Goal: Task Accomplishment & Management: Manage account settings

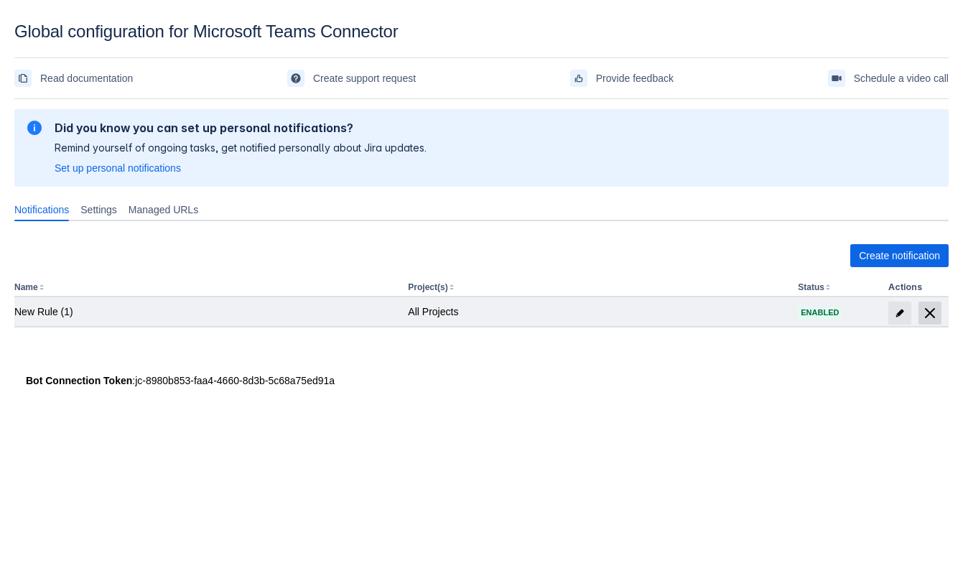
click at [926, 315] on span "delete" at bounding box center [929, 312] width 17 height 17
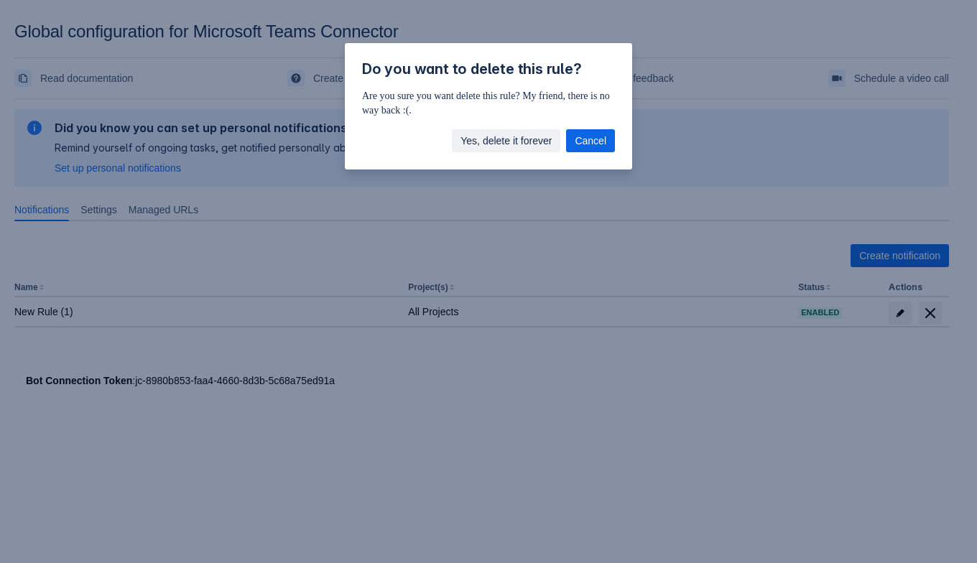
click at [526, 136] on span "Yes, delete it forever" at bounding box center [505, 140] width 91 height 23
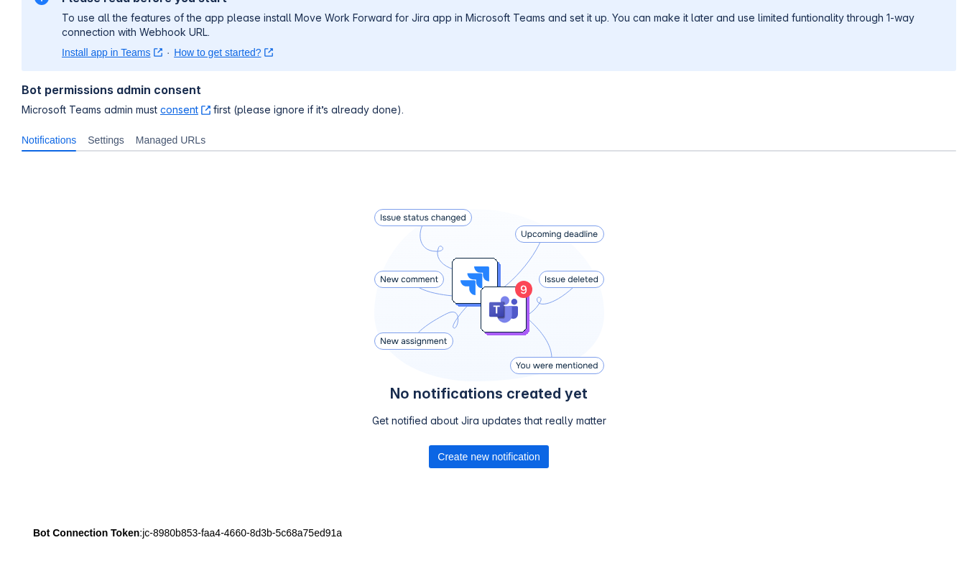
scroll to position [141, 0]
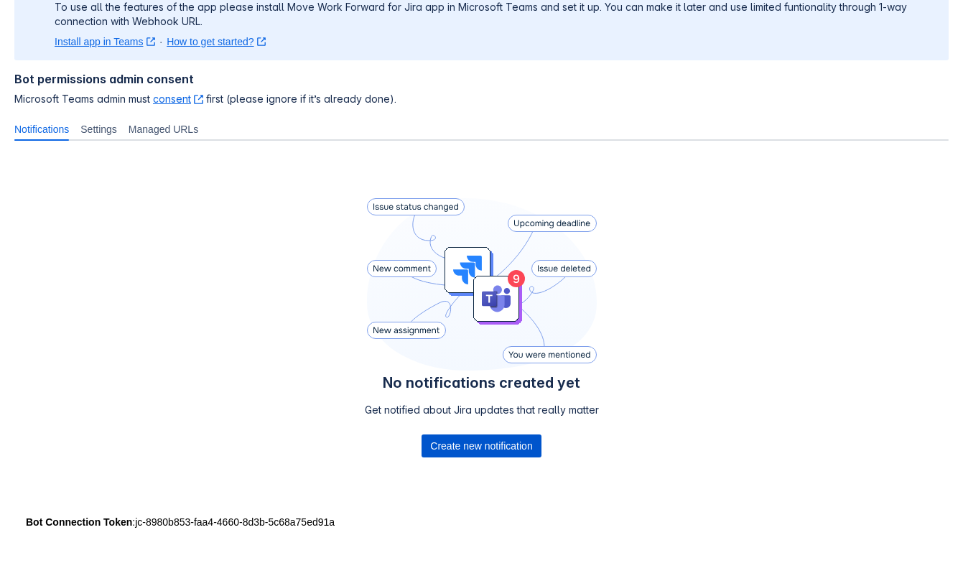
click at [497, 455] on span "Create new notification" at bounding box center [481, 445] width 102 height 23
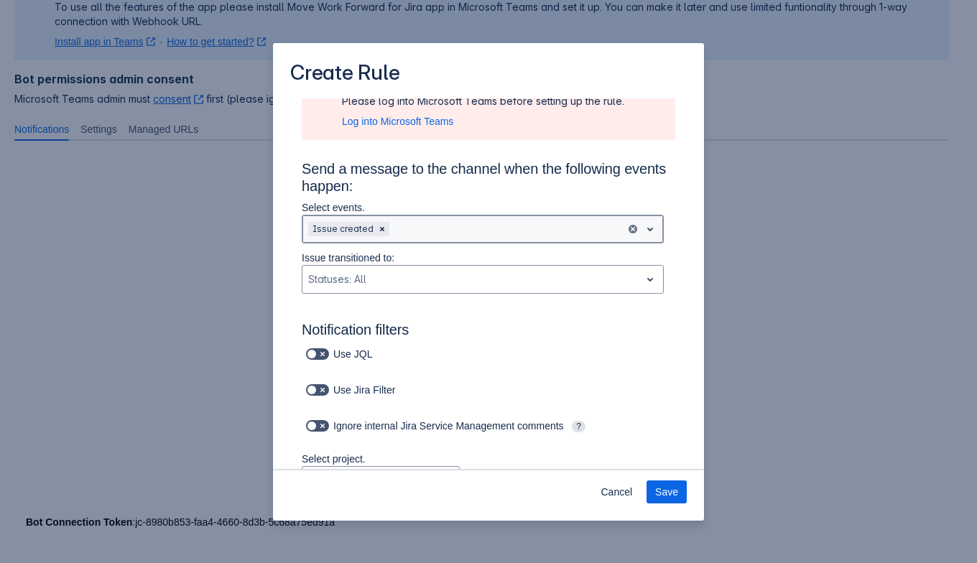
click at [426, 243] on div ", multiple selections available, Issue created" at bounding box center [483, 229] width 362 height 29
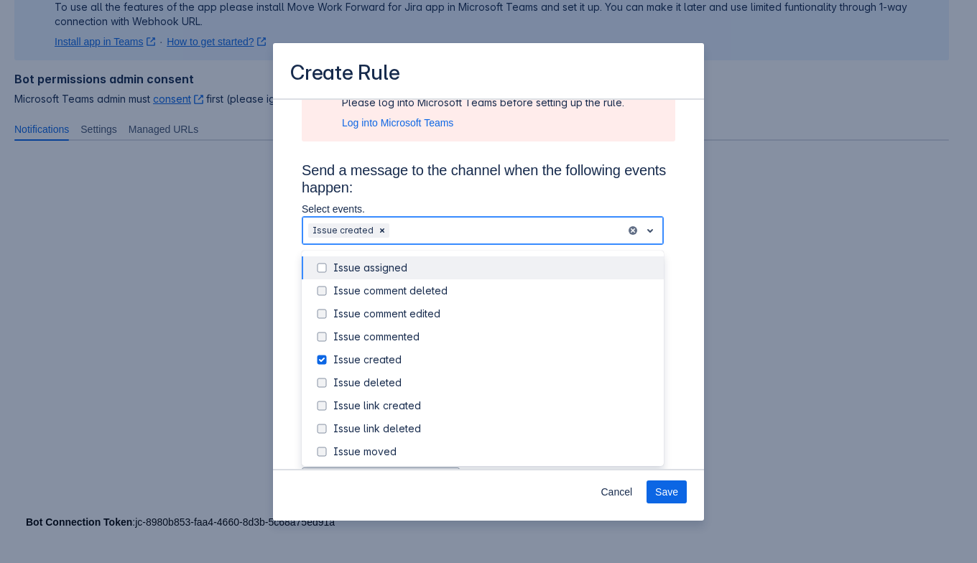
scroll to position [90, 0]
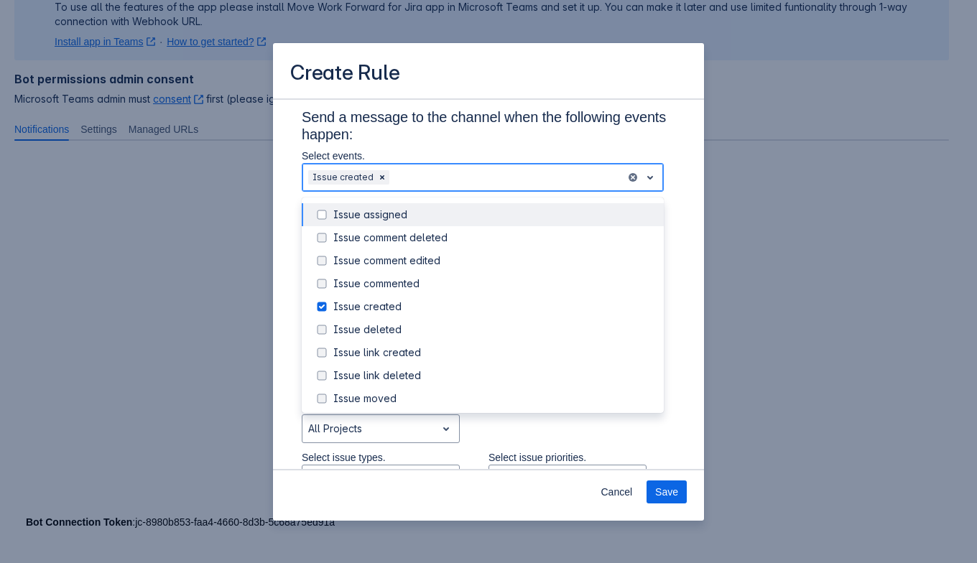
click at [417, 208] on div "Issue assigned" at bounding box center [494, 215] width 322 height 14
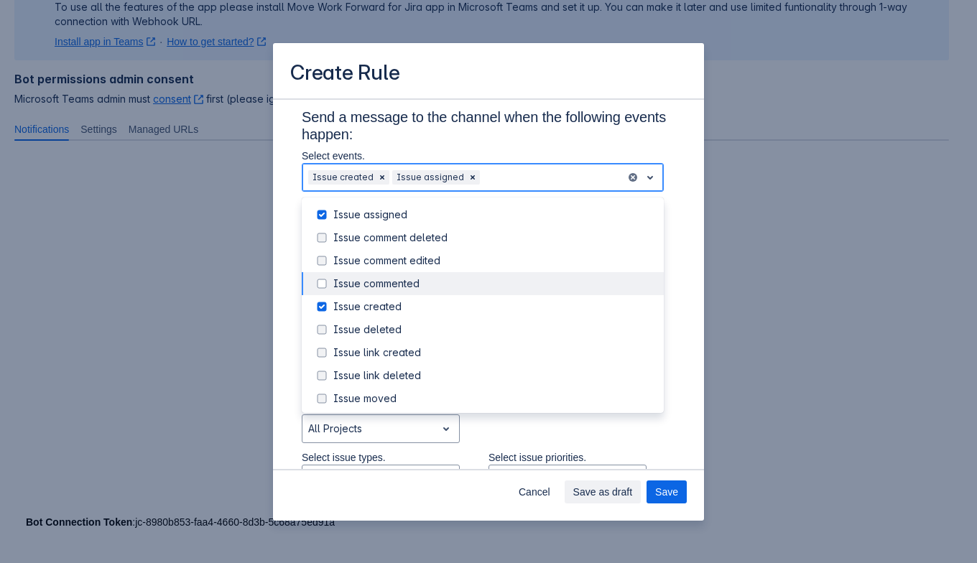
click at [427, 289] on div "Issue commented" at bounding box center [494, 283] width 322 height 14
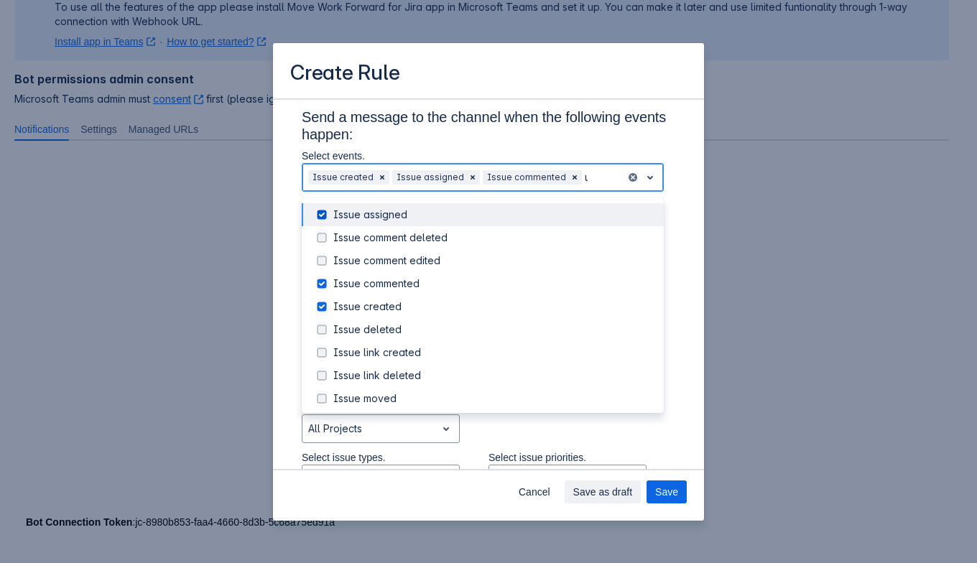
type input "up"
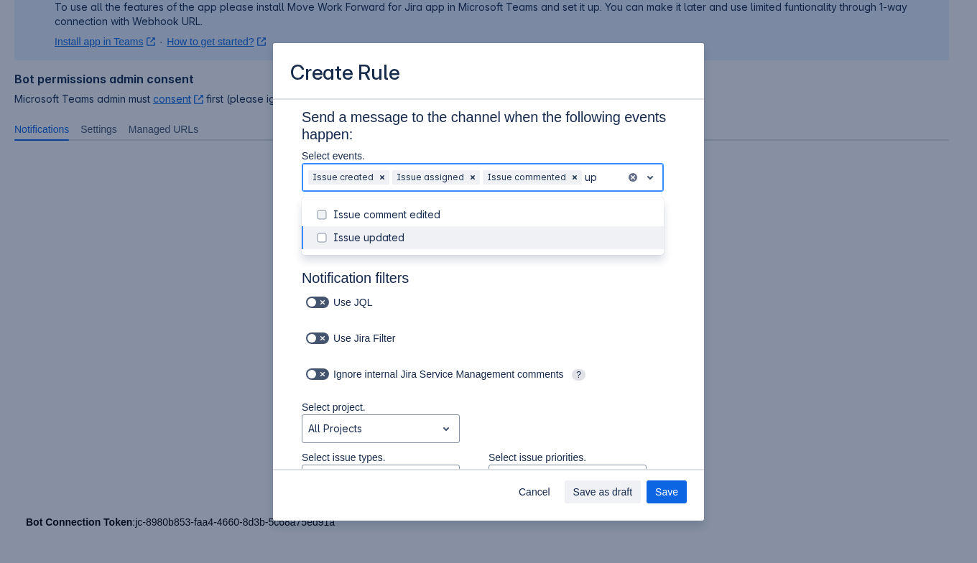
click at [549, 240] on div "Issue updated" at bounding box center [494, 238] width 322 height 14
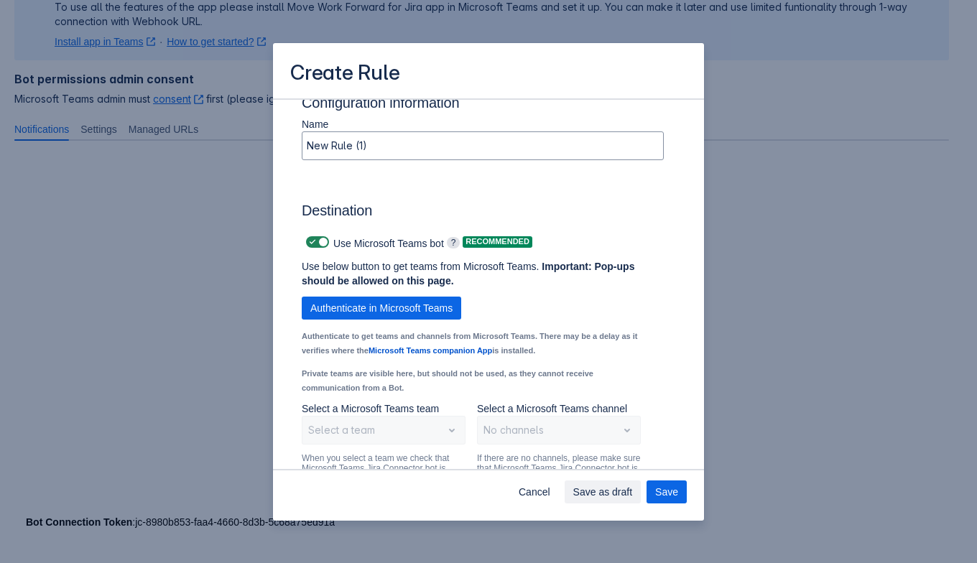
scroll to position [1078, 0]
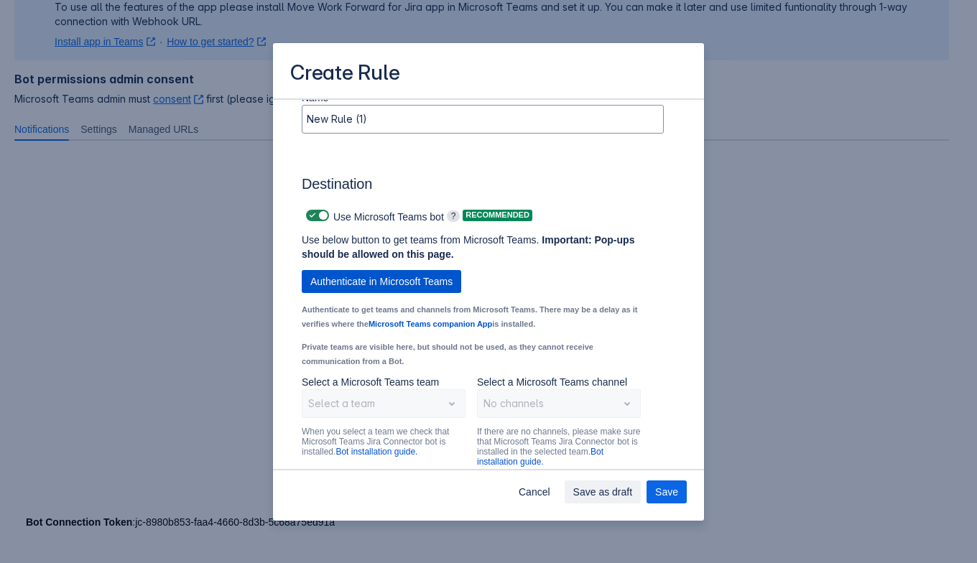
click at [376, 293] on span "Authenticate in Microsoft Teams" at bounding box center [381, 281] width 142 height 23
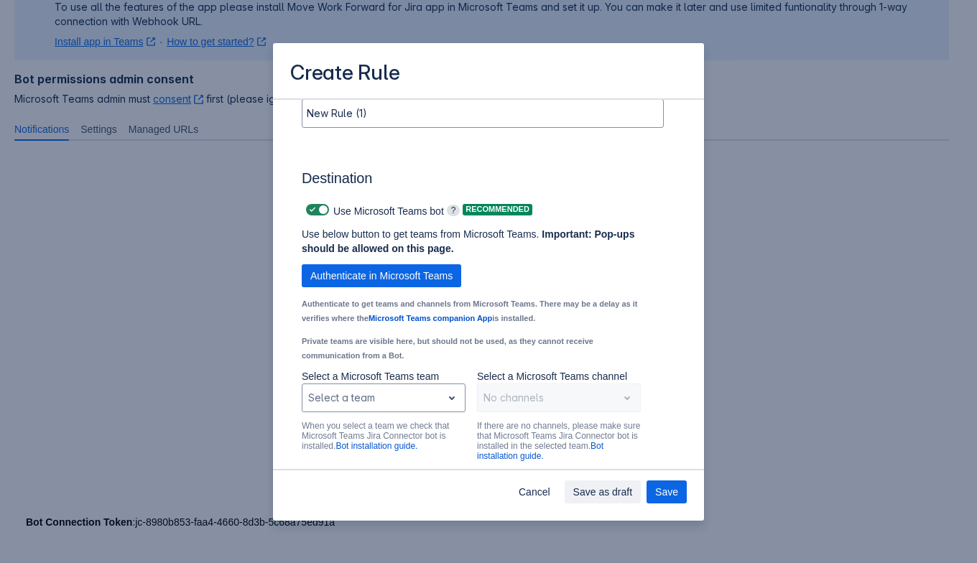
scroll to position [1036, 0]
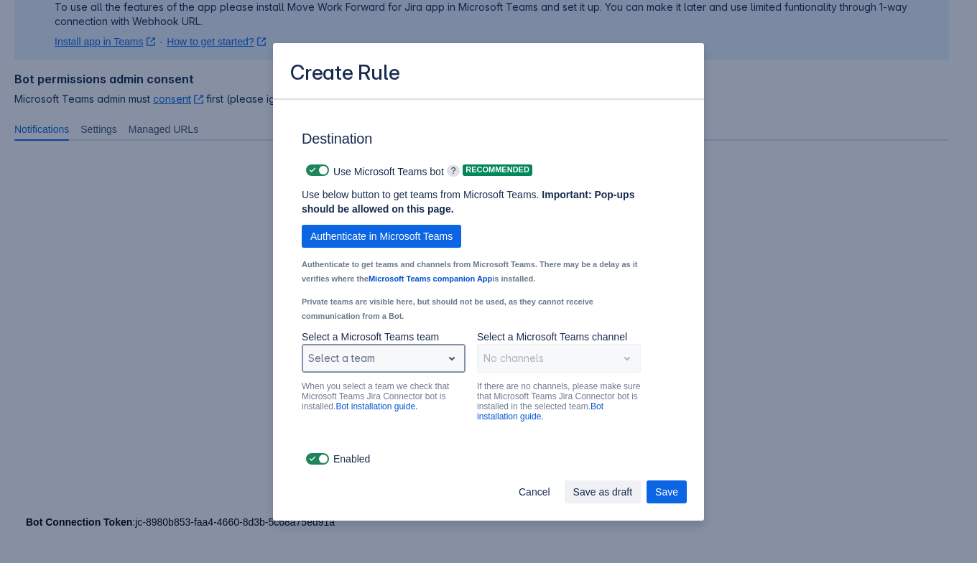
click at [443, 354] on span "open" at bounding box center [451, 358] width 17 height 17
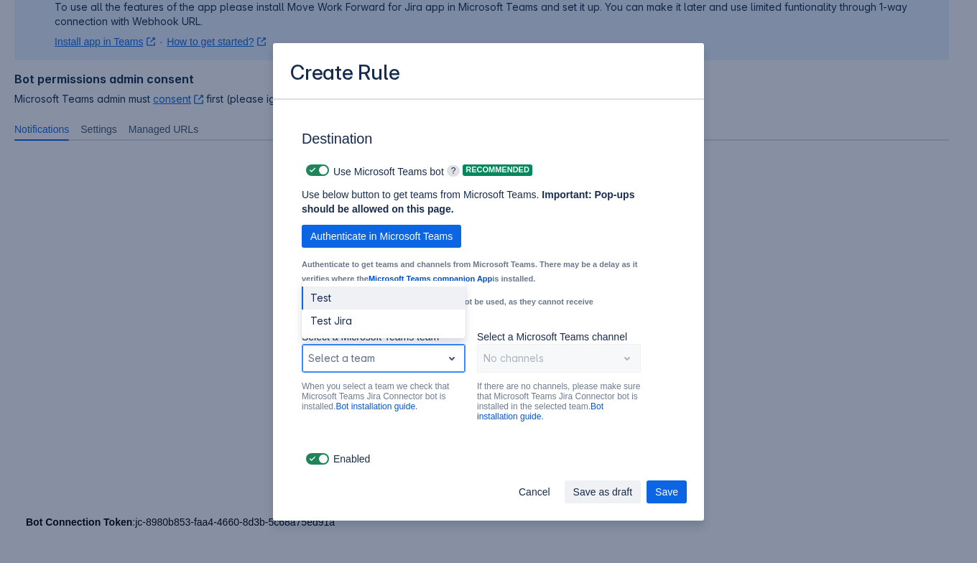
click at [393, 297] on div "Test" at bounding box center [384, 298] width 164 height 23
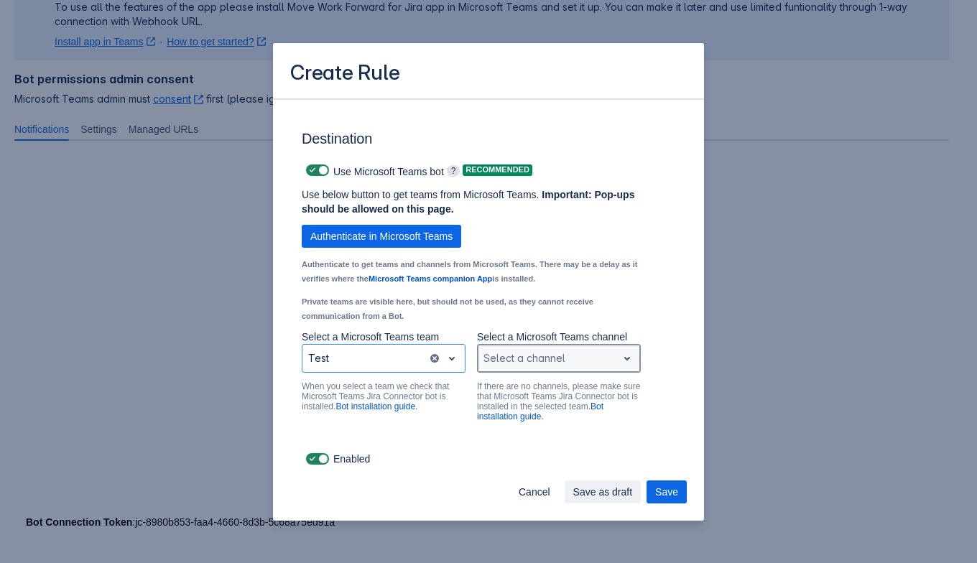
click at [546, 366] on div "Scrollable content" at bounding box center [547, 358] width 128 height 17
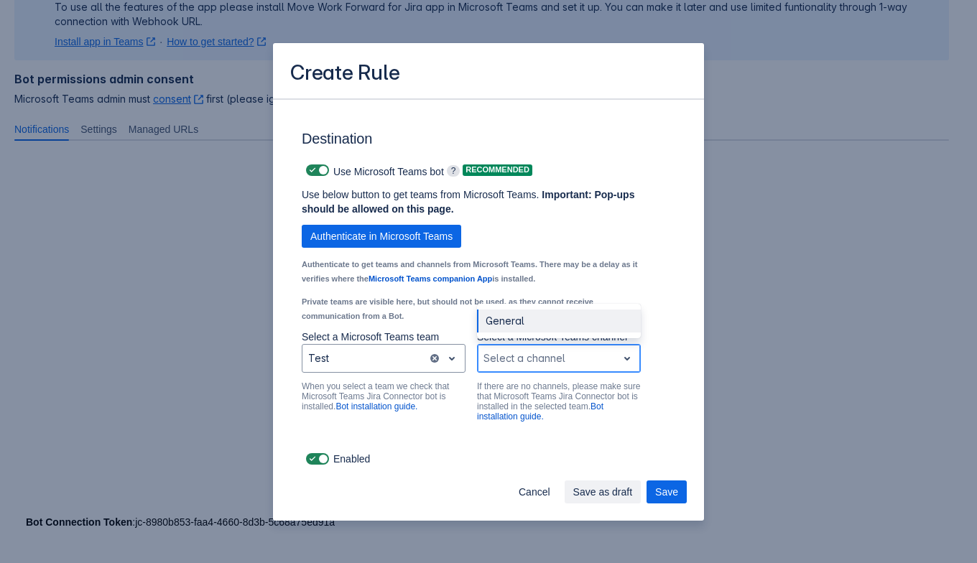
click at [543, 330] on div "General" at bounding box center [559, 321] width 164 height 23
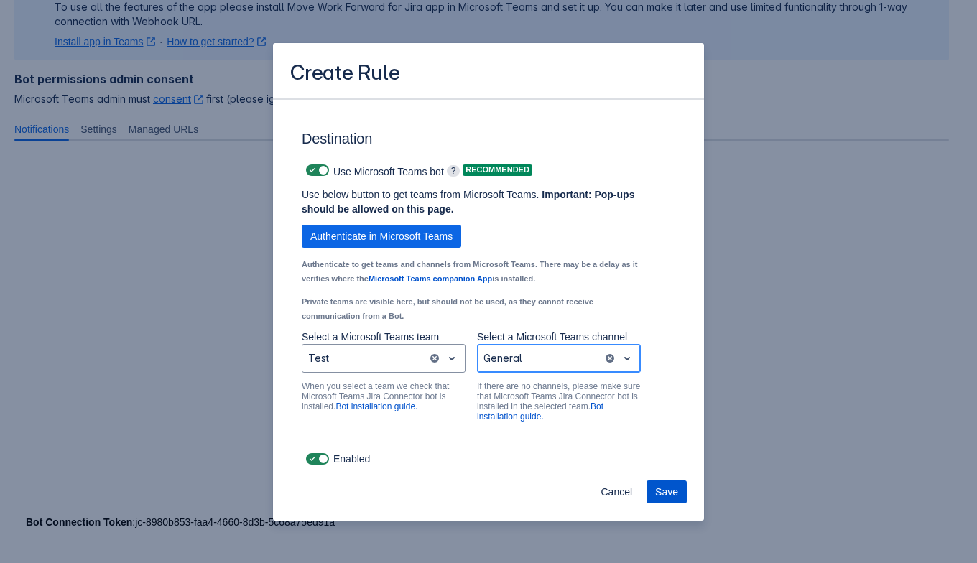
click at [664, 488] on span "Save" at bounding box center [666, 491] width 23 height 23
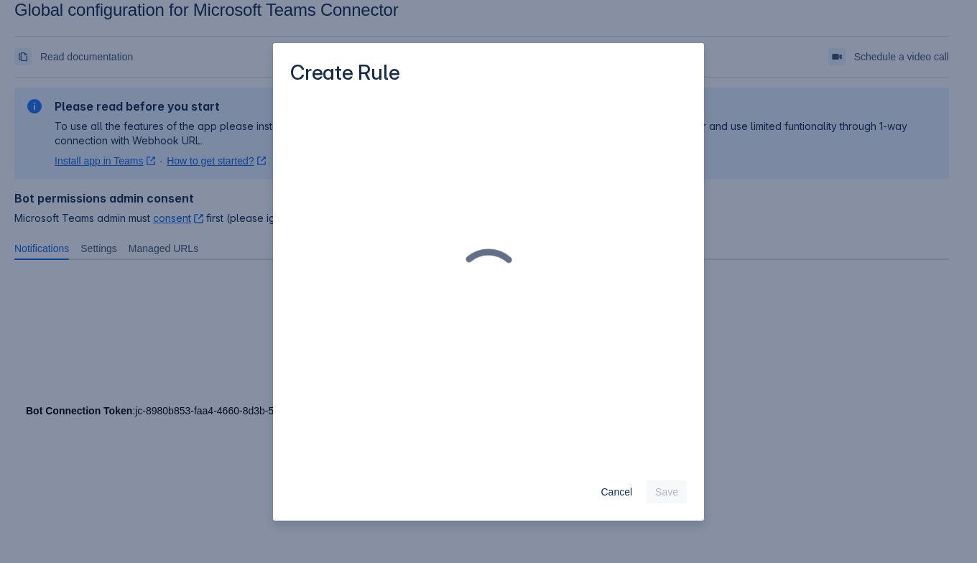
scroll to position [21, 0]
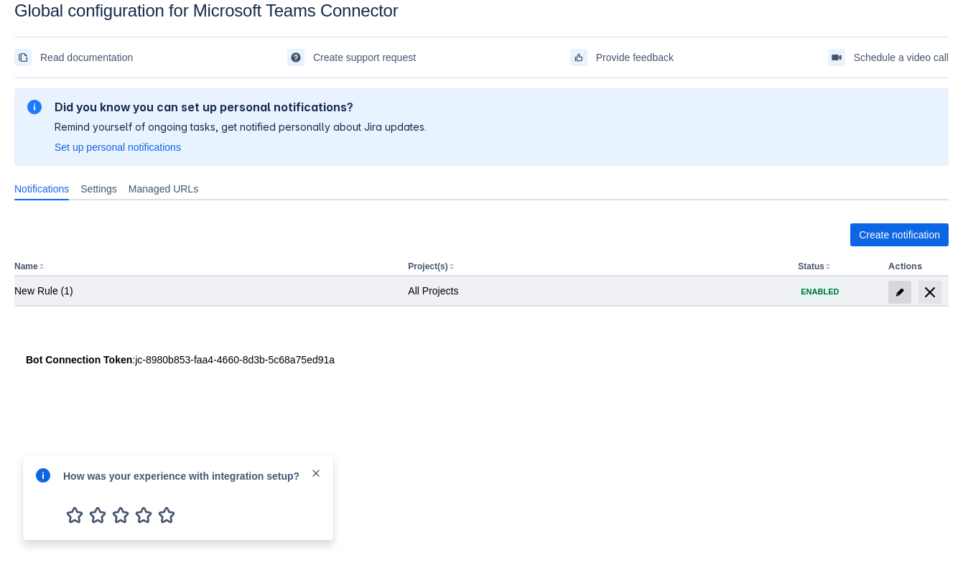
click at [902, 287] on span "edit" at bounding box center [899, 292] width 11 height 11
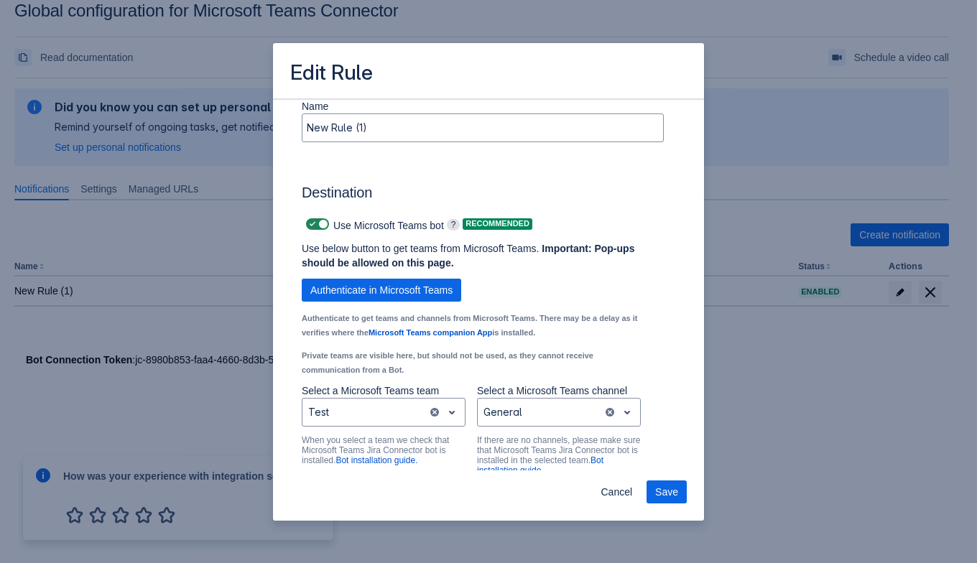
scroll to position [1036, 0]
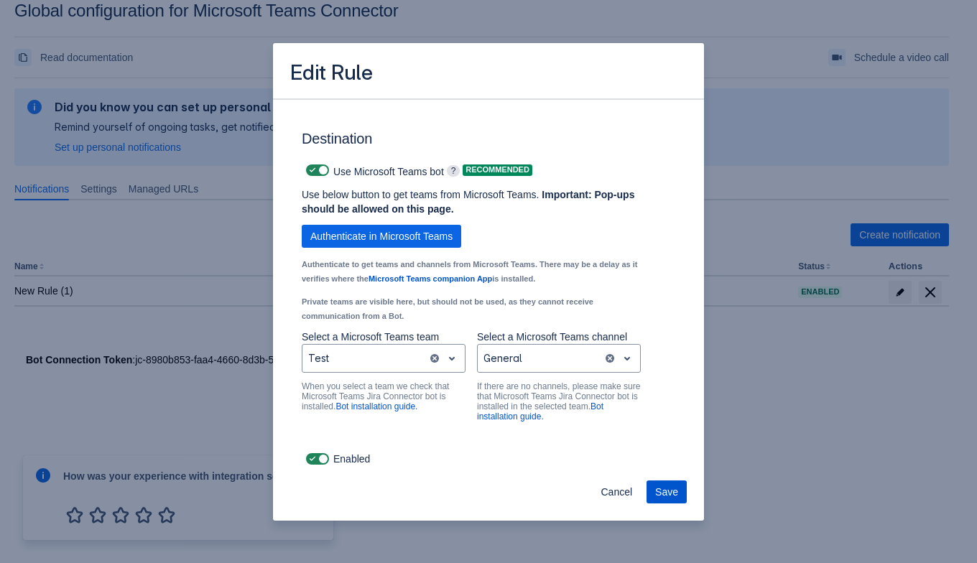
click at [661, 480] on span "Save" at bounding box center [666, 491] width 23 height 23
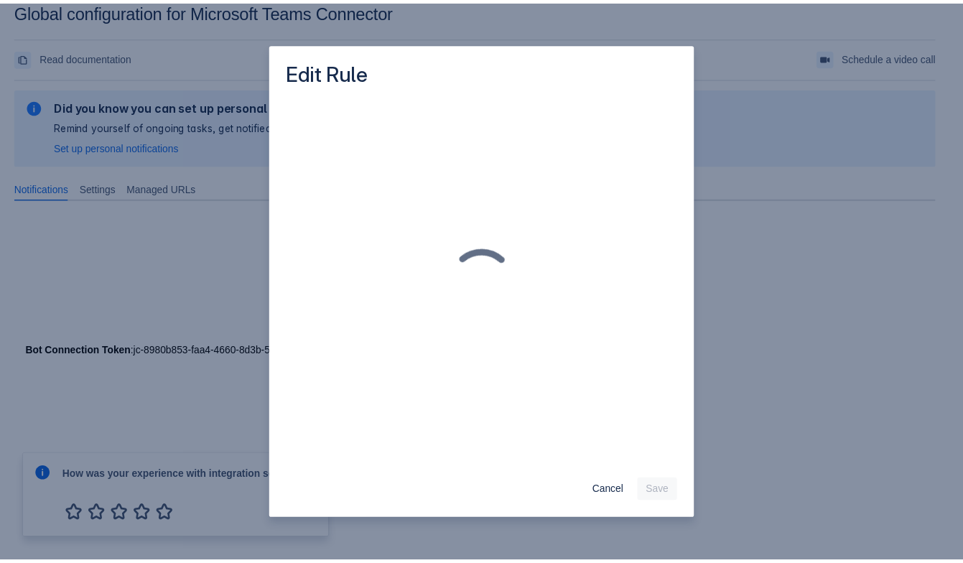
scroll to position [0, 0]
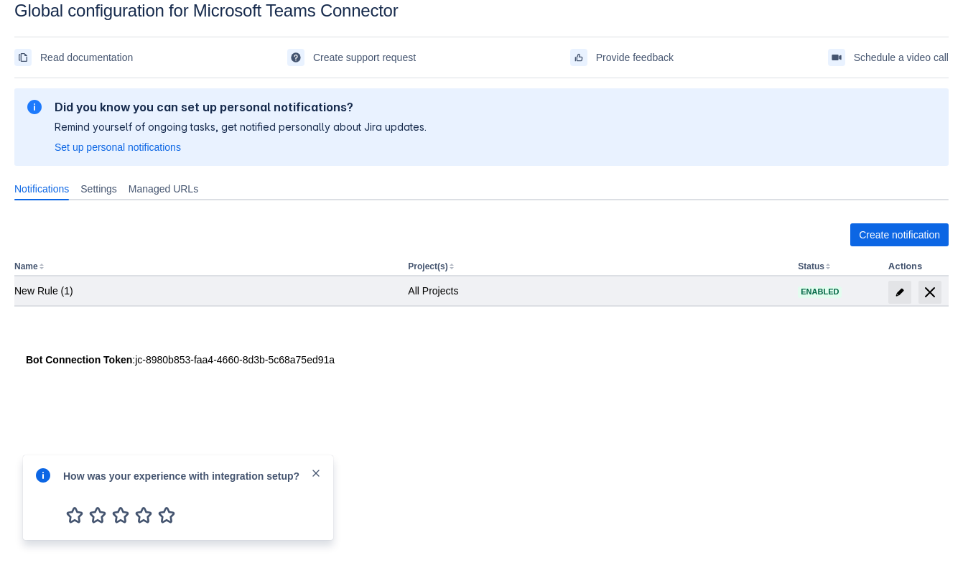
click at [944, 294] on div at bounding box center [918, 292] width 60 height 23
click at [929, 290] on span "delete" at bounding box center [929, 292] width 17 height 17
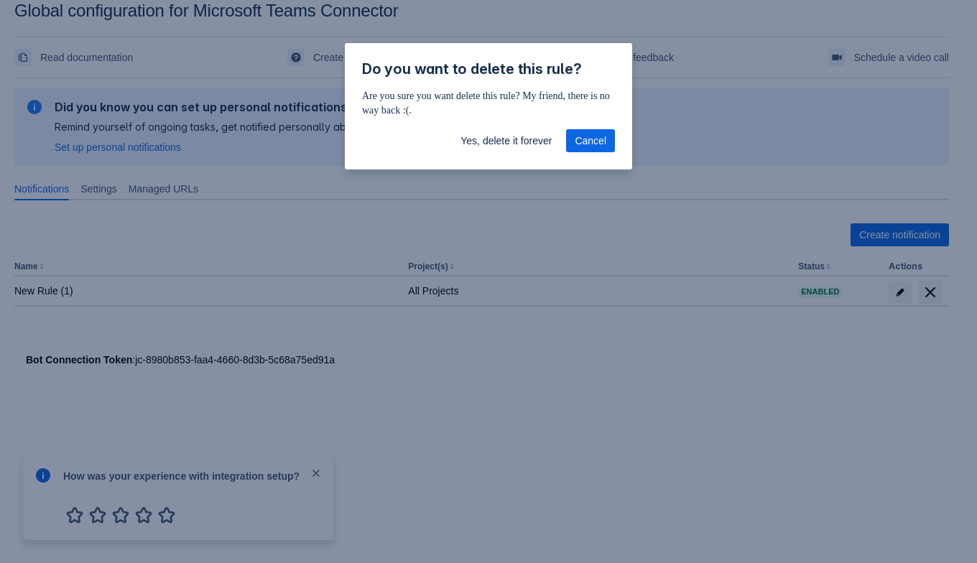
click at [536, 135] on span "Yes, delete it forever" at bounding box center [505, 140] width 91 height 23
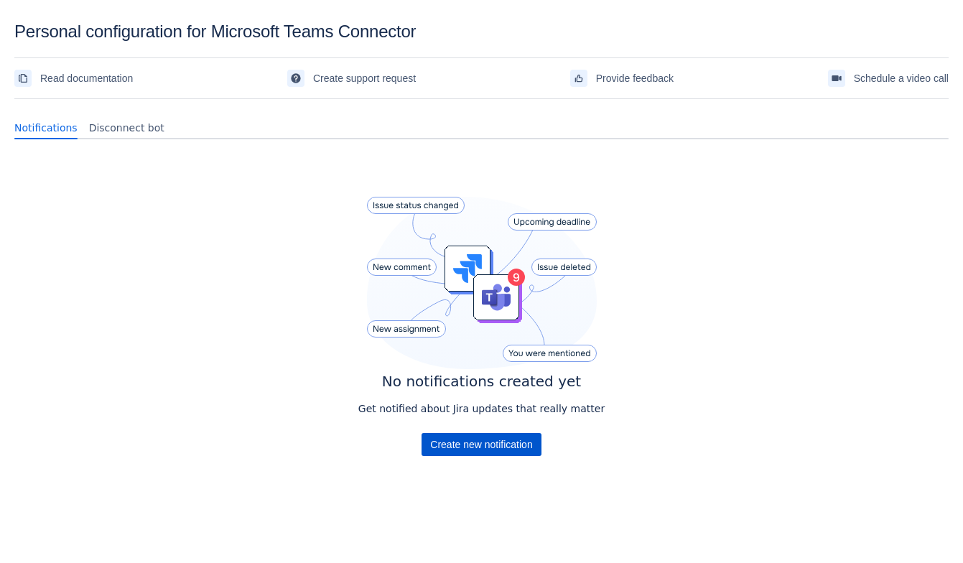
click at [518, 449] on span "Create new notification" at bounding box center [481, 444] width 102 height 23
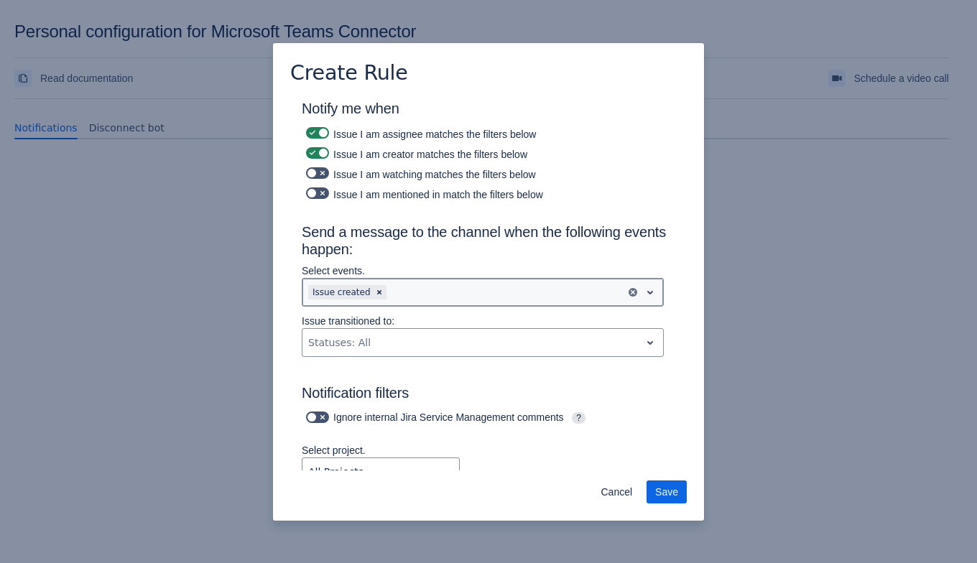
click at [417, 284] on div at bounding box center [504, 292] width 231 height 17
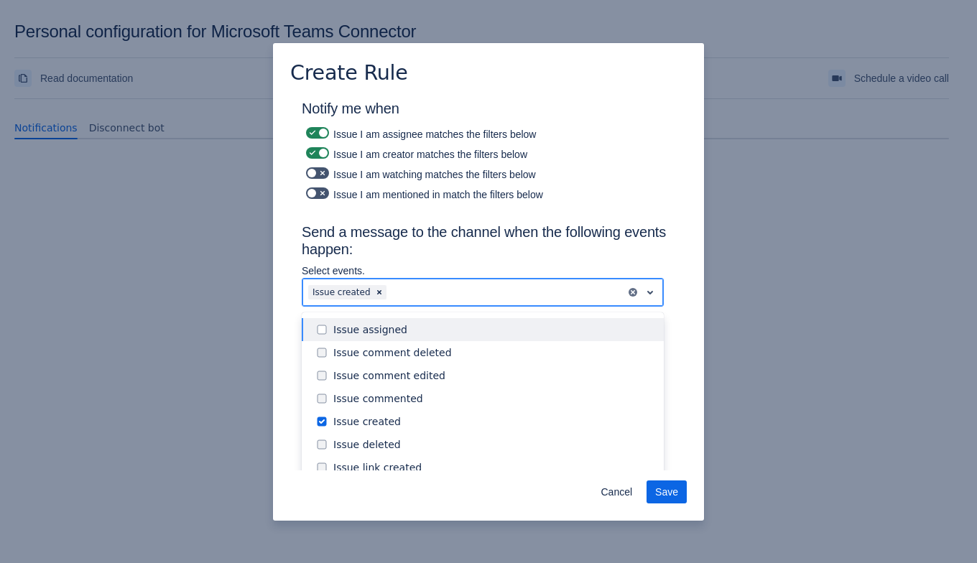
click at [392, 330] on div "Issue assigned" at bounding box center [494, 329] width 322 height 14
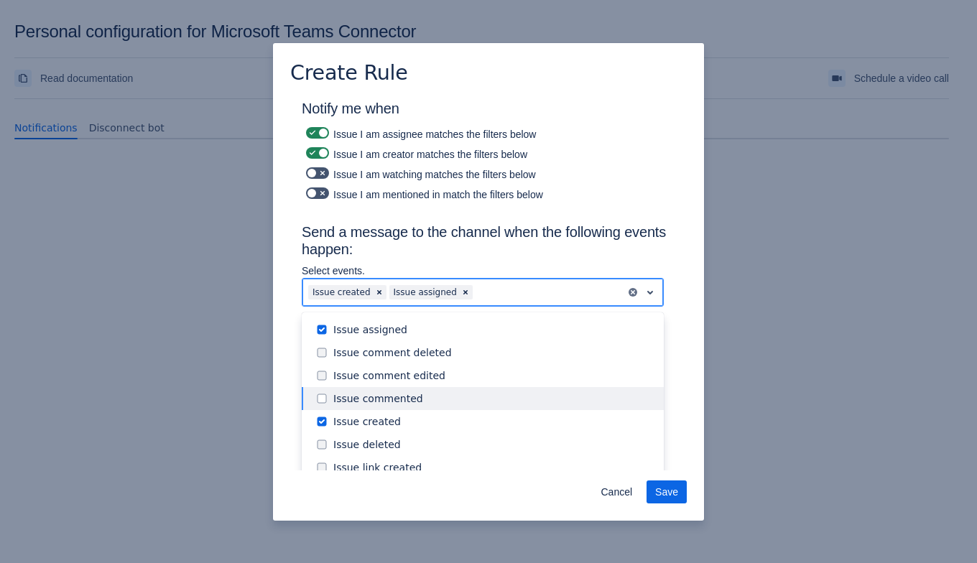
click at [385, 391] on div "Issue commented" at bounding box center [494, 398] width 322 height 14
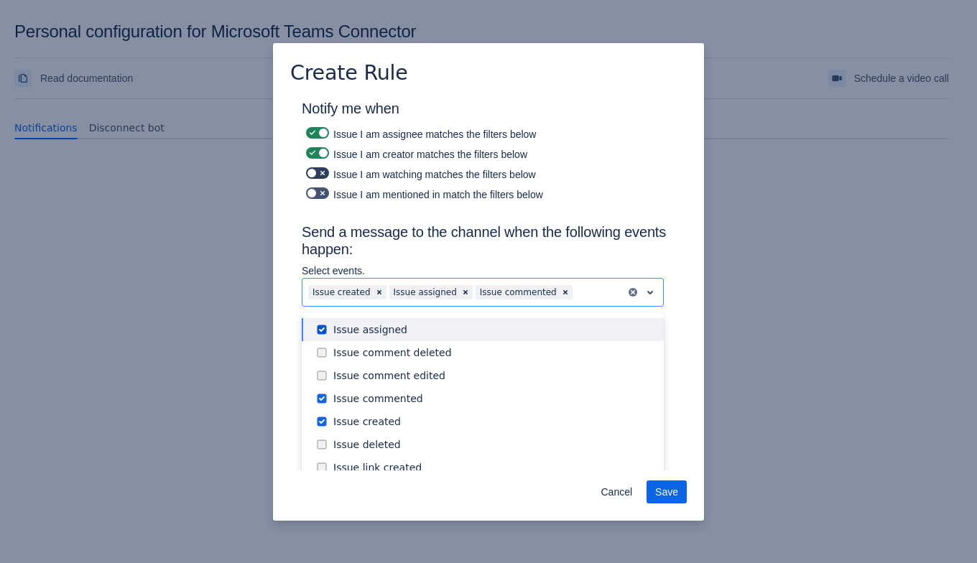
click at [315, 173] on span at bounding box center [312, 172] width 11 height 11
click at [315, 173] on input "checkbox" at bounding box center [310, 173] width 9 height 9
checkbox input "true"
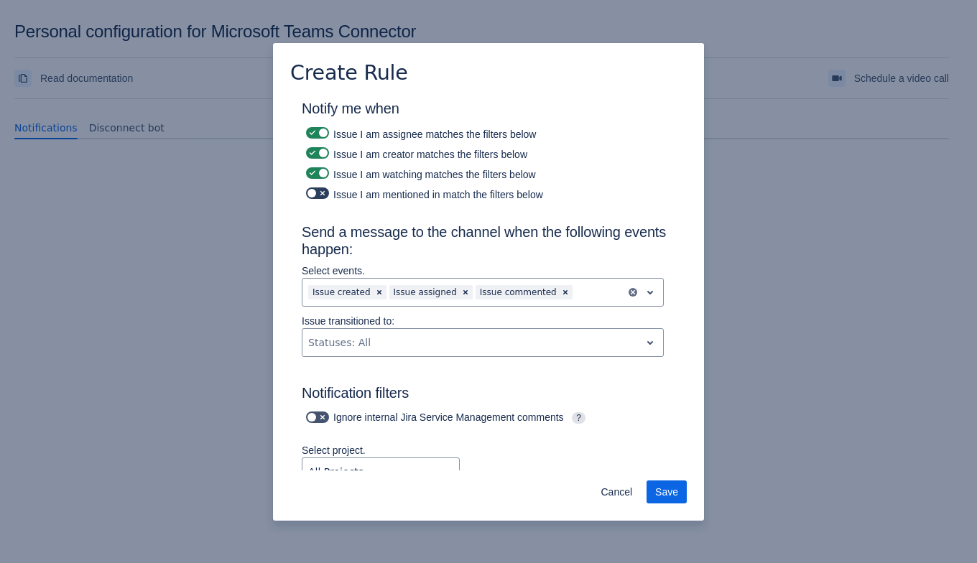
click at [321, 192] on span at bounding box center [322, 192] width 11 height 11
click at [315, 192] on input "checkbox" at bounding box center [310, 193] width 9 height 9
click at [313, 196] on span at bounding box center [312, 192] width 11 height 11
click at [313, 196] on input "checkbox" at bounding box center [310, 193] width 9 height 9
checkbox input "false"
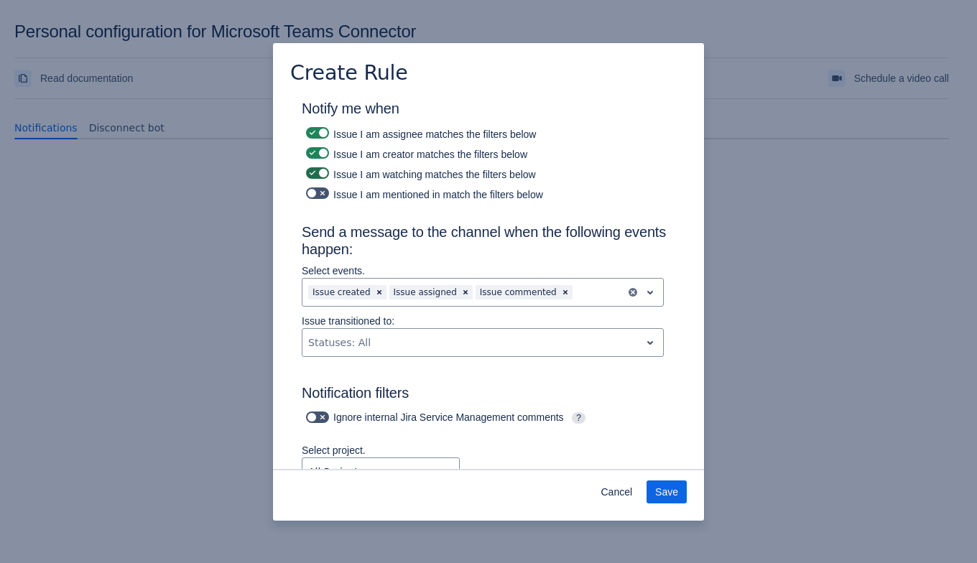
click at [312, 172] on span at bounding box center [312, 172] width 11 height 11
click at [312, 172] on input "checkbox" at bounding box center [310, 173] width 9 height 9
click at [320, 176] on span at bounding box center [322, 172] width 11 height 11
click at [315, 176] on input "checkbox" at bounding box center [310, 173] width 9 height 9
checkbox input "true"
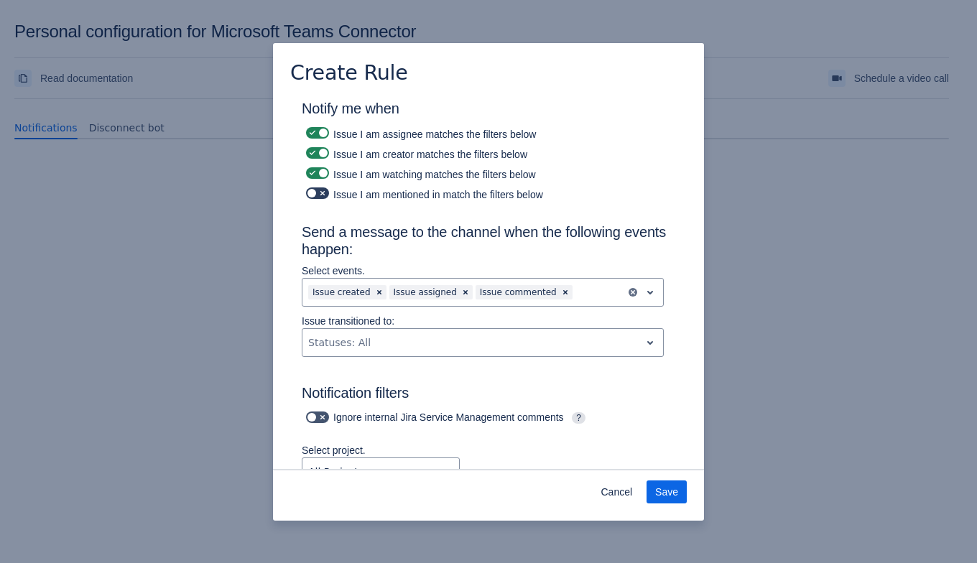
click at [322, 194] on span at bounding box center [322, 192] width 11 height 11
click at [315, 194] on input "checkbox" at bounding box center [310, 193] width 9 height 9
checkbox input "true"
click at [575, 292] on div at bounding box center [597, 292] width 45 height 17
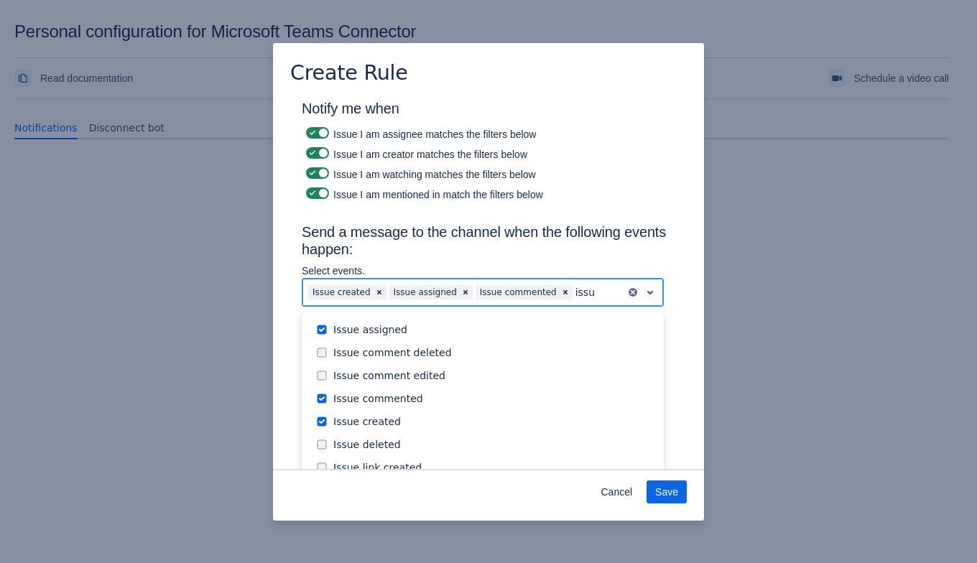
scroll to position [71, 0]
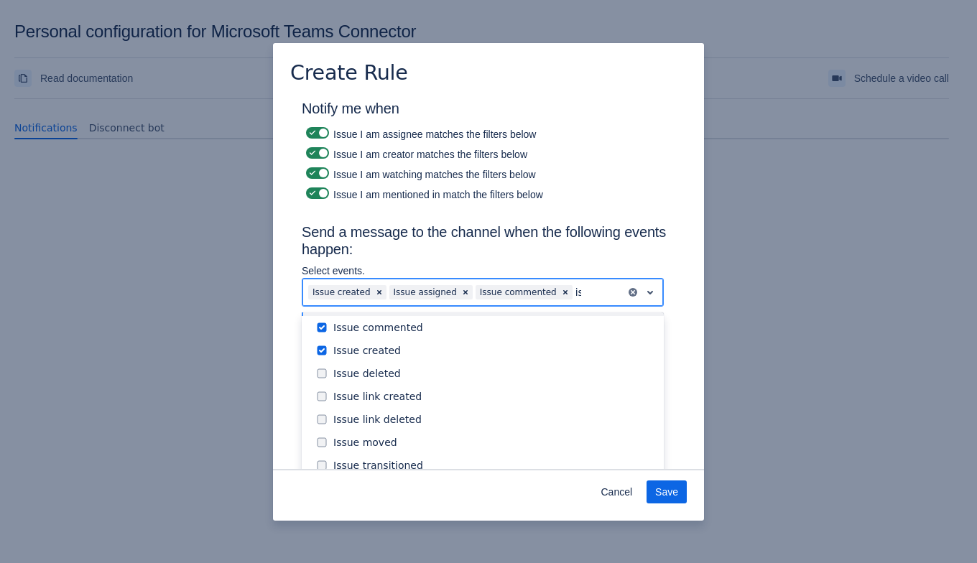
type input "i"
type input "up"
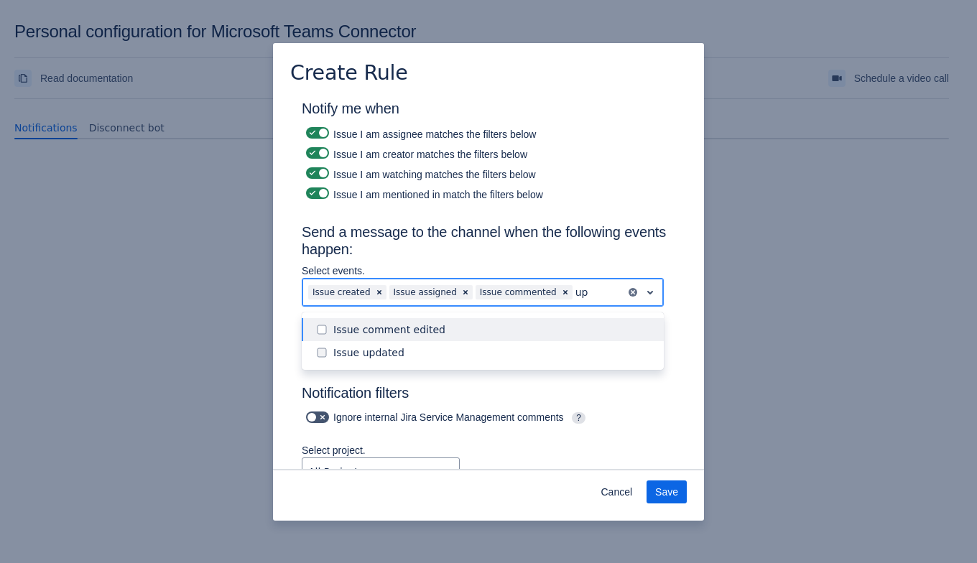
scroll to position [0, 0]
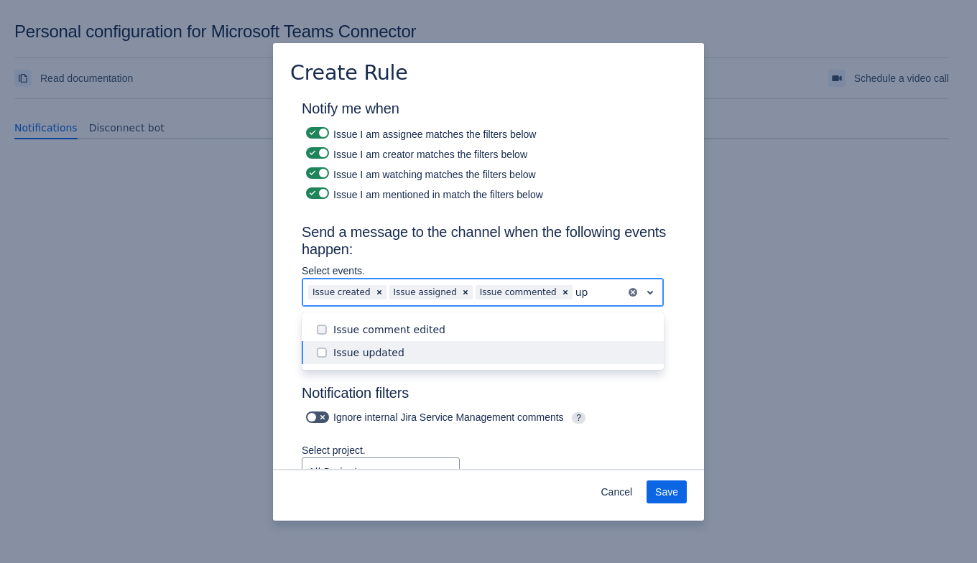
click at [480, 355] on div "Issue updated" at bounding box center [494, 352] width 322 height 14
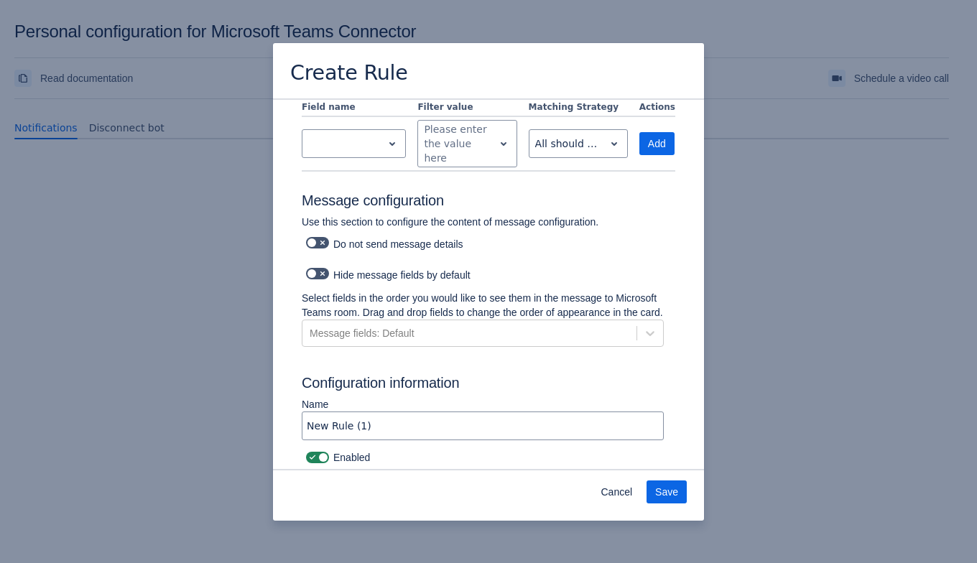
scroll to position [626, 0]
click at [669, 497] on span "Save" at bounding box center [666, 491] width 23 height 23
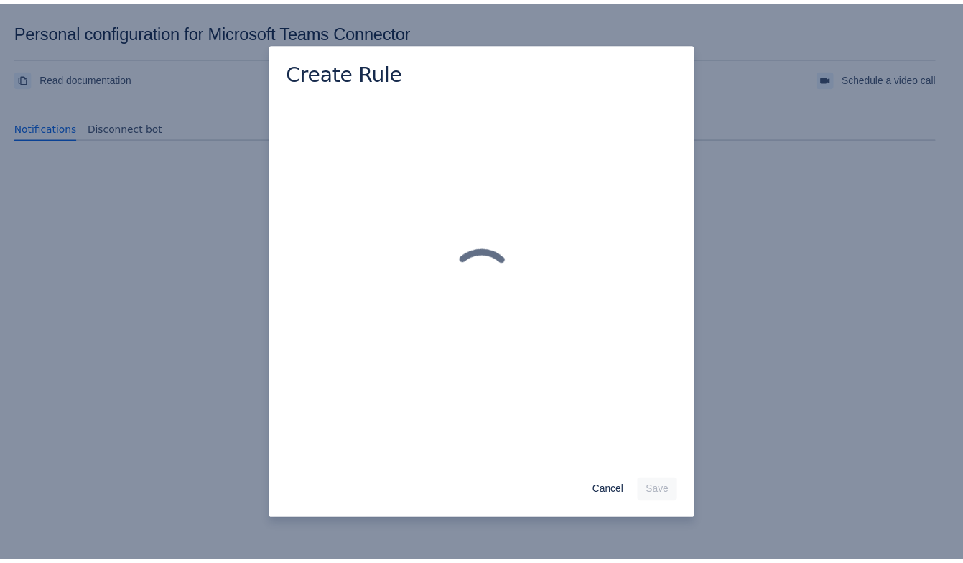
scroll to position [0, 0]
